Goal: Task Accomplishment & Management: Complete application form

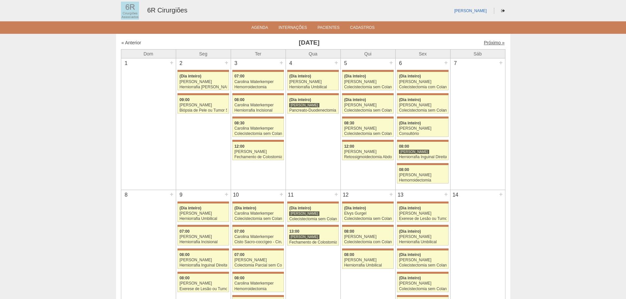
click at [494, 41] on link "Próximo »" at bounding box center [494, 42] width 21 height 5
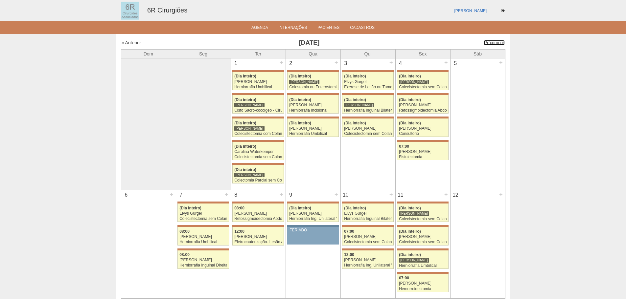
click at [494, 41] on link "Próximo »" at bounding box center [494, 42] width 21 height 5
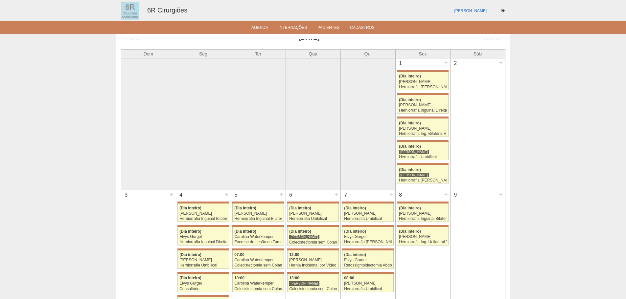
click at [489, 39] on link "Próximo »" at bounding box center [494, 37] width 21 height 5
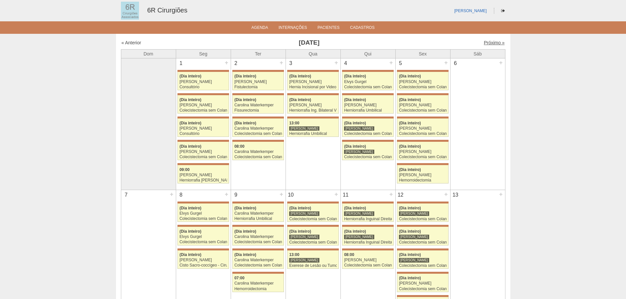
click at [490, 42] on link "Próximo »" at bounding box center [494, 42] width 21 height 5
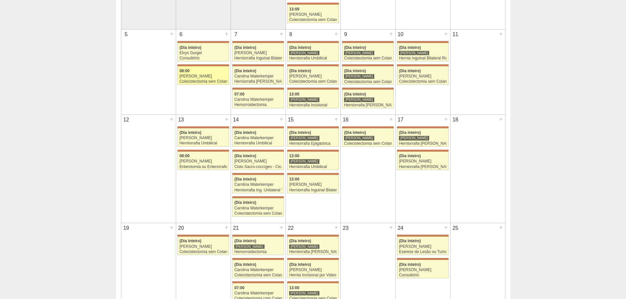
scroll to position [131, 0]
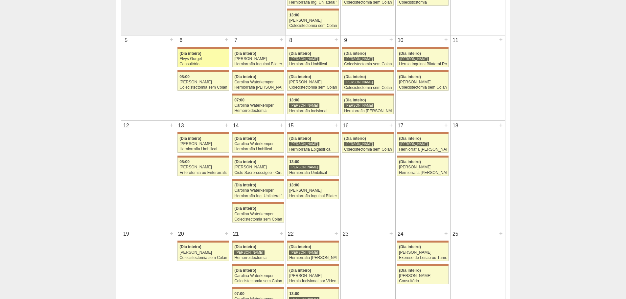
click at [193, 64] on div "Consultório" at bounding box center [203, 64] width 48 height 4
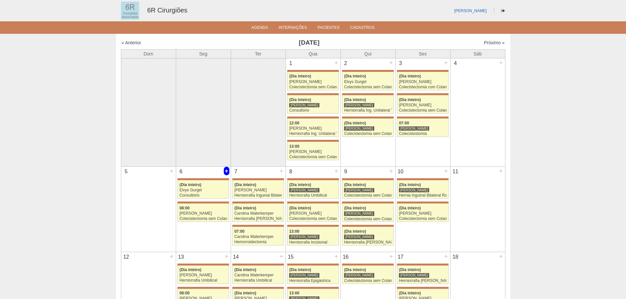
click at [228, 170] on div "+" at bounding box center [227, 171] width 6 height 9
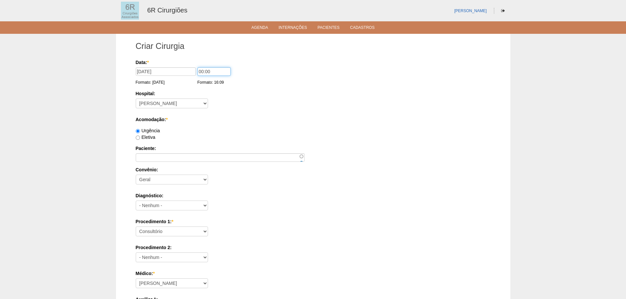
click at [203, 72] on input "00:00" at bounding box center [214, 71] width 33 height 9
drag, startPoint x: 197, startPoint y: 71, endPoint x: 201, endPoint y: 71, distance: 4.9
click at [201, 71] on input "00:00" at bounding box center [214, 71] width 33 height 9
type input "08:00"
click at [146, 136] on label "Eletiva" at bounding box center [146, 137] width 20 height 5
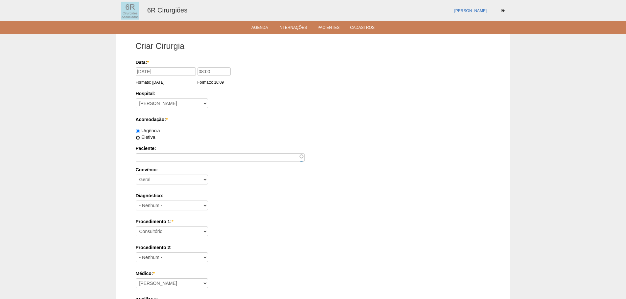
click at [140, 136] on input "Eletiva" at bounding box center [138, 138] width 4 height 4
radio input "true"
click at [153, 154] on input "Paciente:" at bounding box center [220, 157] width 169 height 9
paste input "ADENIR BOTELHO"
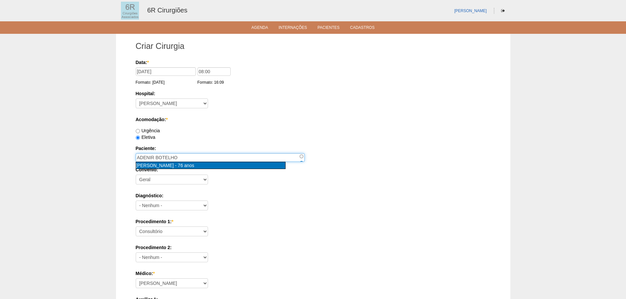
type input "[PERSON_NAME] [nid:69978]"
click at [200, 166] on div "[PERSON_NAME] - 76 anos" at bounding box center [210, 165] width 149 height 7
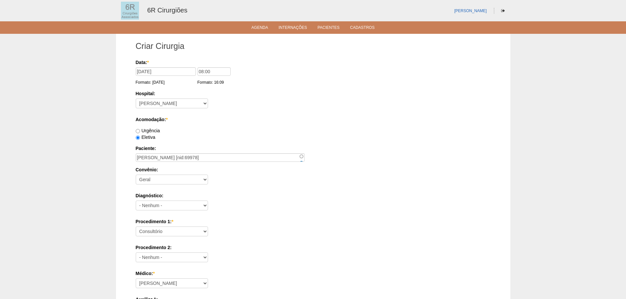
click at [250, 193] on label "Diagnóstico:" at bounding box center [313, 196] width 355 height 7
click at [208, 201] on select "- Nenhum - Abdome Agudo Abscesso Hepático Abscesso Perianal Abscesso Peritoneal…" at bounding box center [172, 206] width 72 height 10
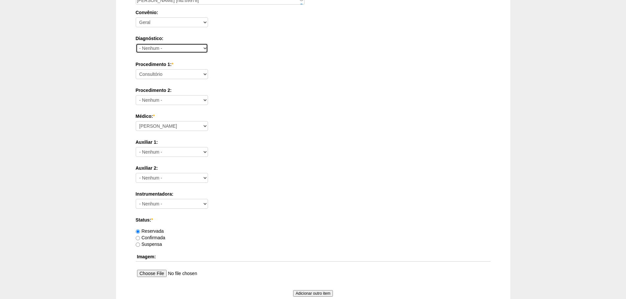
scroll to position [164, 0]
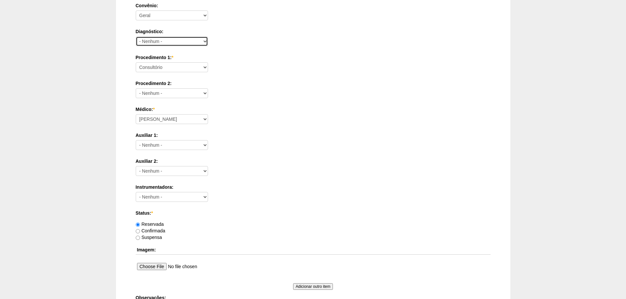
click at [172, 43] on select "- Nenhum - Abdome Agudo Abscesso Hepático Abscesso Perianal Abscesso Peritoneal…" at bounding box center [172, 41] width 72 height 10
select select "66420"
click at [136, 36] on select "- Nenhum - Abdome Agudo Abscesso Hepático Abscesso Perianal Abscesso Peritoneal…" at bounding box center [172, 41] width 72 height 10
click at [163, 67] on select "Consultório Abscesso Hepático - Drenagem Abscesso perianal Amputação Abdômino P…" at bounding box center [172, 67] width 72 height 10
select select "66650"
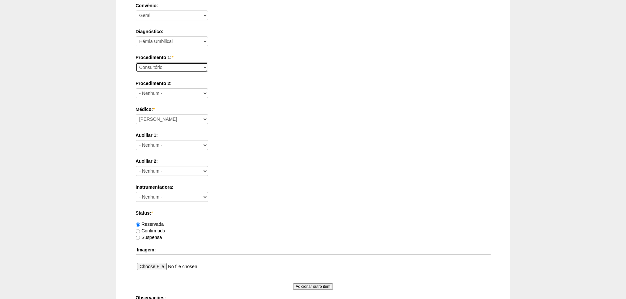
click at [136, 62] on select "Consultório Abscesso Hepático - Drenagem Abscesso perianal Amputação Abdômino P…" at bounding box center [172, 67] width 72 height 10
click at [160, 94] on select "- Nenhum - Consultório Abscesso Hepático - Drenagem Abscesso perianal Amputação…" at bounding box center [172, 93] width 72 height 10
click at [324, 68] on div "Procedimento 1: * Consultório Abscesso Hepático - Drenagem Abscesso perianal Am…" at bounding box center [313, 64] width 355 height 21
click at [177, 119] on select "[PERSON_NAME] Bariatricas [PERSON_NAME] [PERSON_NAME] [PERSON_NAME] [PERSON_NAM…" at bounding box center [172, 119] width 72 height 10
select select "66"
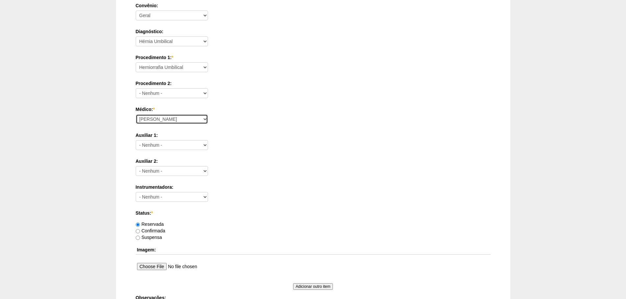
click at [136, 114] on select "[PERSON_NAME] Bariatricas [PERSON_NAME] [PERSON_NAME] [PERSON_NAME] [PERSON_NAM…" at bounding box center [172, 119] width 72 height 10
click at [175, 129] on div "Data: * [DATE] Formato: [DATE] 08:00 Formato: 16:09 Hospital: - [GEOGRAPHIC_DAT…" at bounding box center [313, 119] width 355 height 448
click at [158, 229] on label "Confirmada" at bounding box center [151, 230] width 30 height 5
click at [140, 229] on input "Confirmada" at bounding box center [138, 231] width 4 height 4
radio input "true"
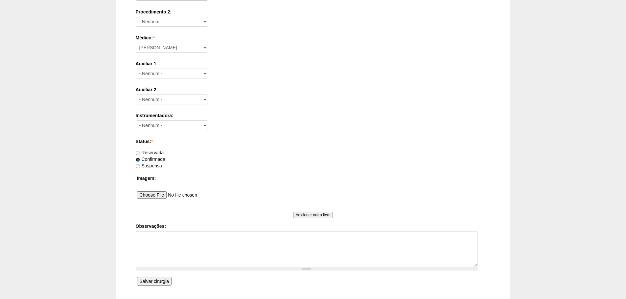
scroll to position [287, 0]
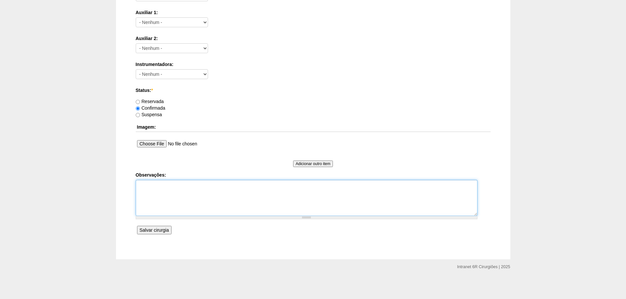
click at [197, 198] on textarea "Observações:" at bounding box center [307, 198] width 342 height 36
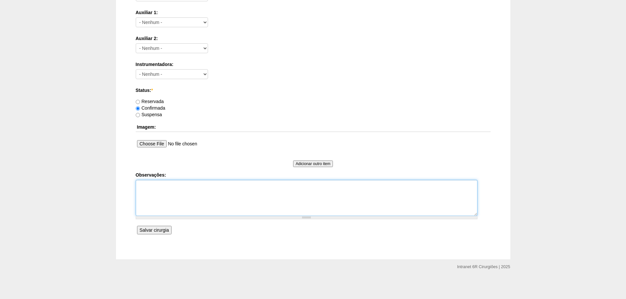
click at [197, 198] on textarea "Observações:" at bounding box center [307, 198] width 342 height 36
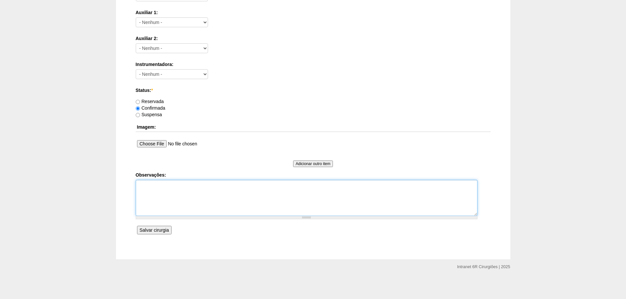
click at [197, 198] on textarea "Observações:" at bounding box center [307, 198] width 342 height 36
click at [278, 191] on textarea "Observações:" at bounding box center [307, 198] width 342 height 36
click at [138, 184] on textarea "REMARCAÇÃO DE [DATE] E [DATE]" at bounding box center [307, 198] width 342 height 36
click at [233, 208] on textarea "AP: MIASTENIA GRAVIS REMARCAÇÃO DE [DATE] E [DATE]" at bounding box center [307, 198] width 342 height 36
click at [223, 191] on textarea "AP: MIASTENIA GRAVIS REMARCAÇÃO DE [DATE] E [DATE]" at bounding box center [307, 198] width 342 height 36
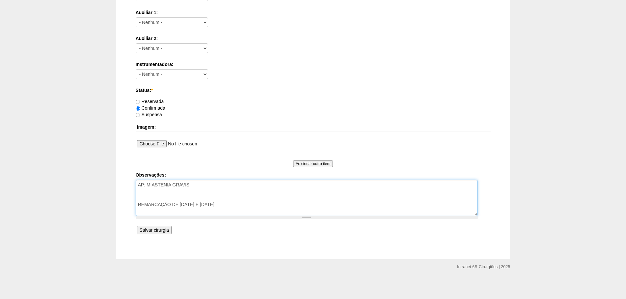
drag, startPoint x: 223, startPoint y: 191, endPoint x: 125, endPoint y: 178, distance: 98.5
click at [125, 178] on div "Criar Cirurgia Data: * [DATE] Formato: [DATE] 08:00 Formato: 16:09 Hospital: - …" at bounding box center [313, 3] width 394 height 513
type textarea "REMARCAÇÃO DE [DATE] E [DATE]"
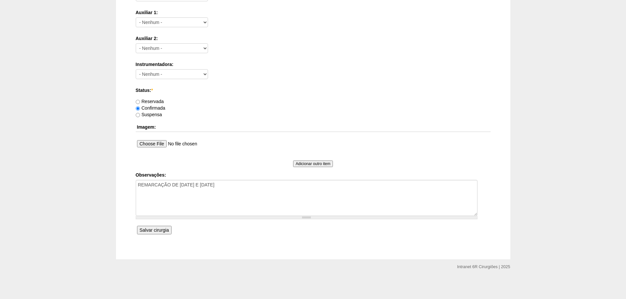
click at [159, 231] on input "Salvar cirurgia" at bounding box center [154, 230] width 35 height 9
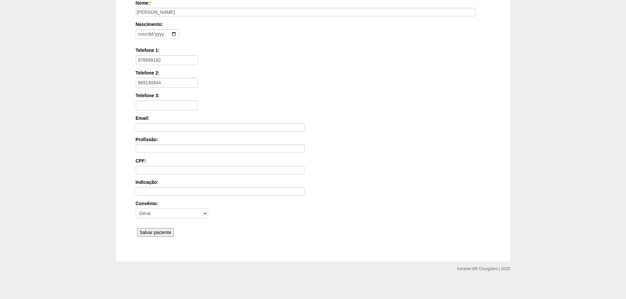
scroll to position [102, 0]
click at [161, 231] on input "Salvar paciente" at bounding box center [155, 230] width 37 height 9
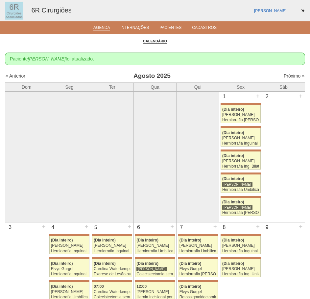
click at [286, 73] on link "Próximo »" at bounding box center [294, 75] width 21 height 5
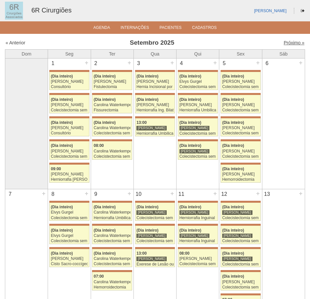
click at [284, 43] on link "Próximo »" at bounding box center [294, 42] width 21 height 5
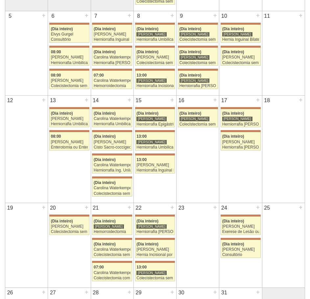
scroll to position [164, 0]
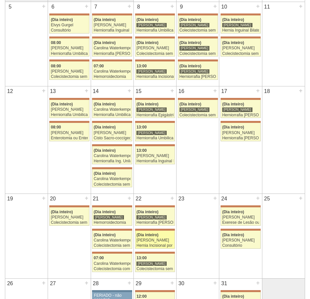
click at [172, 242] on div "[PERSON_NAME]" at bounding box center [154, 240] width 37 height 4
